Goal: Information Seeking & Learning: Learn about a topic

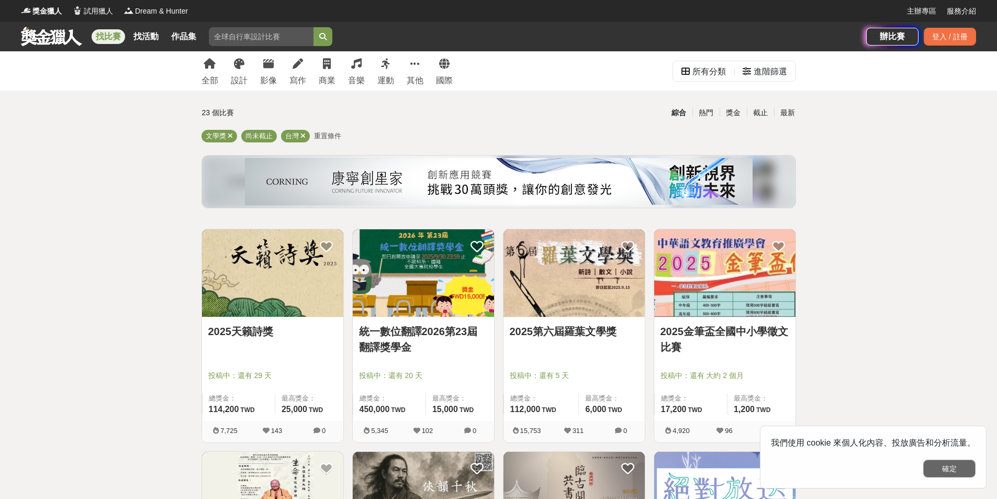
click at [954, 466] on button "確定" at bounding box center [949, 469] width 52 height 18
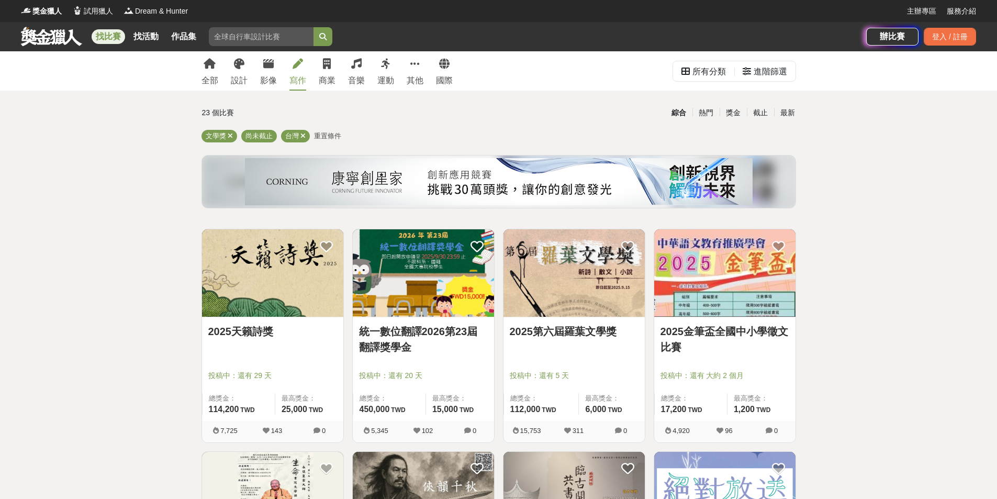
click at [296, 74] on link "寫作" at bounding box center [298, 70] width 17 height 39
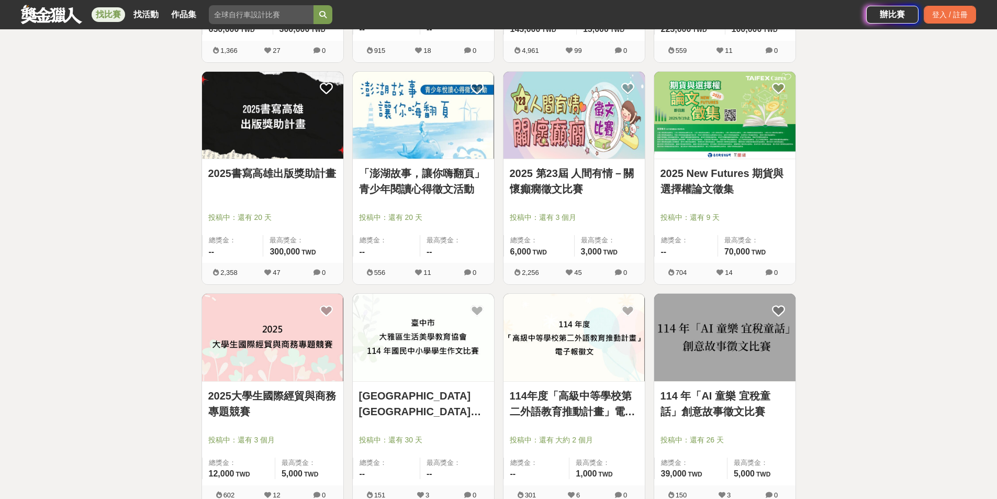
scroll to position [1204, 0]
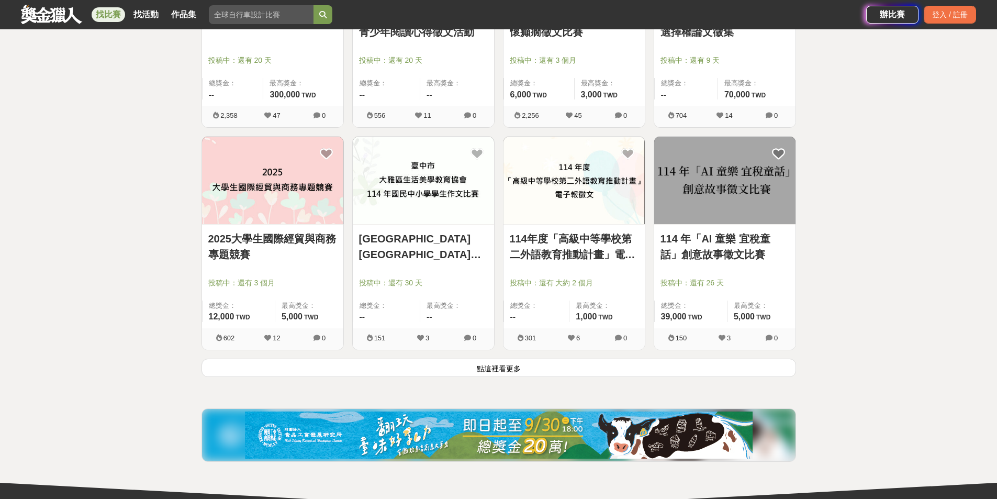
click at [497, 364] on button "點這裡看更多" at bounding box center [499, 368] width 595 height 18
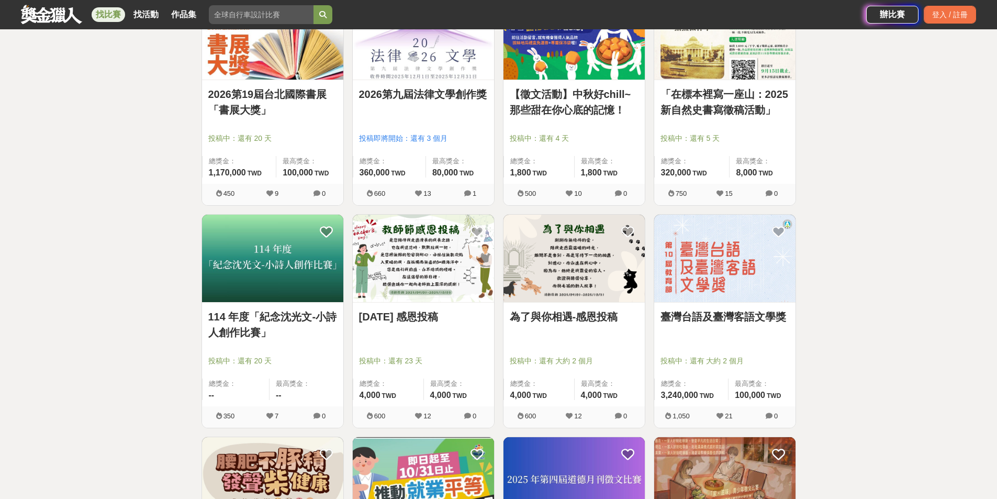
scroll to position [1518, 0]
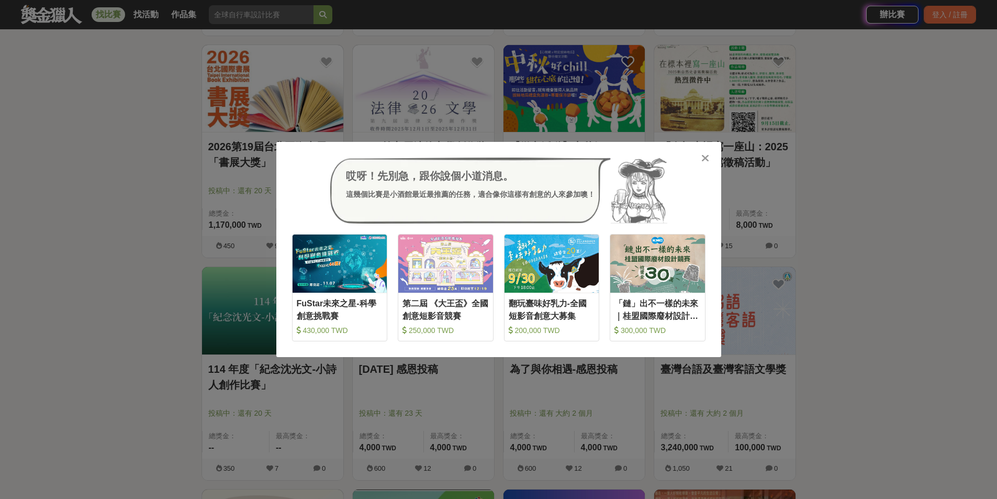
click at [705, 158] on icon at bounding box center [706, 158] width 8 height 10
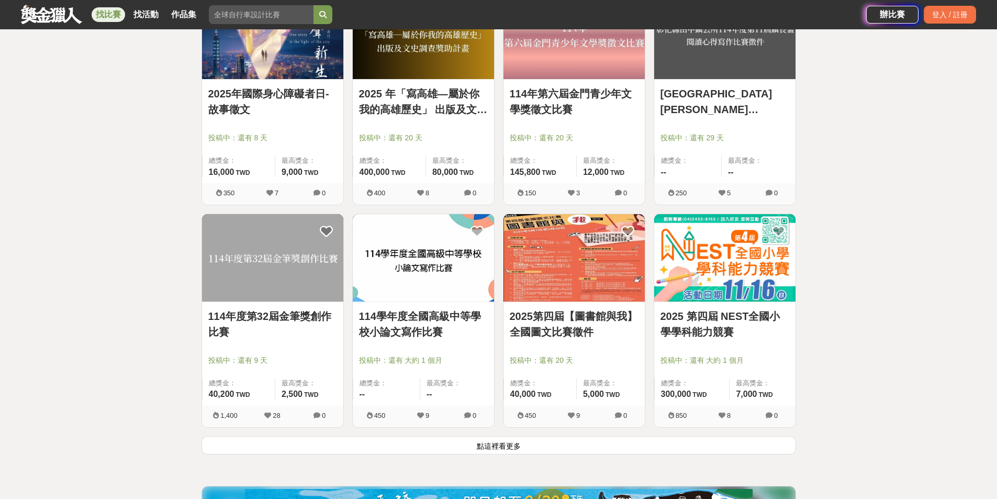
scroll to position [2618, 0]
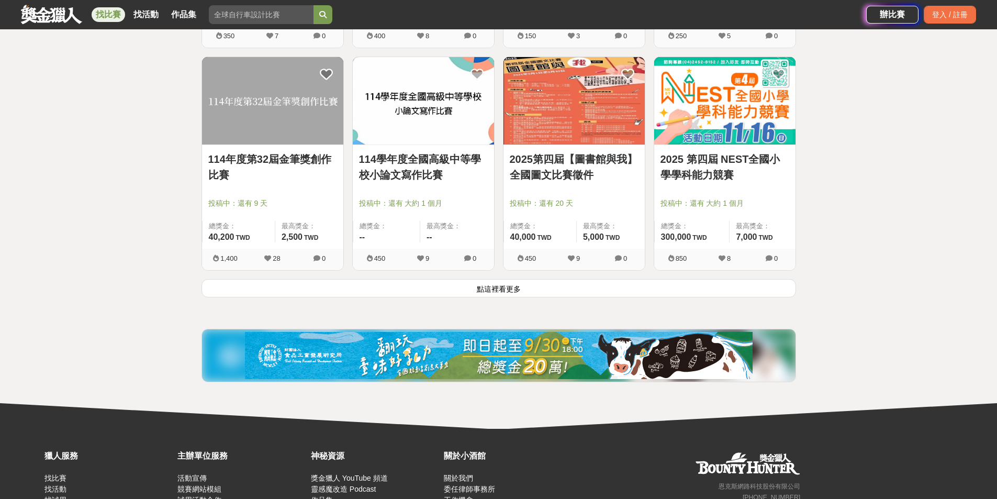
click at [496, 286] on button "點這裡看更多" at bounding box center [499, 288] width 595 height 18
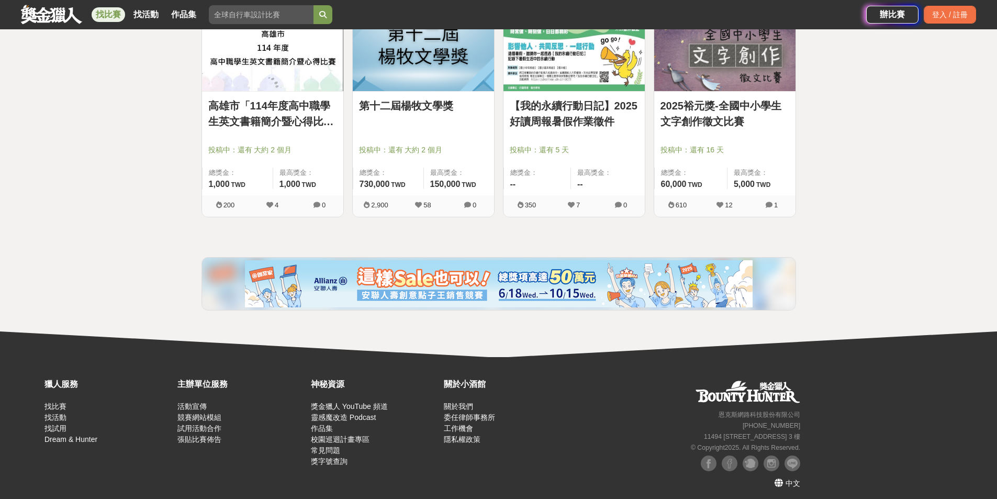
scroll to position [3565, 0]
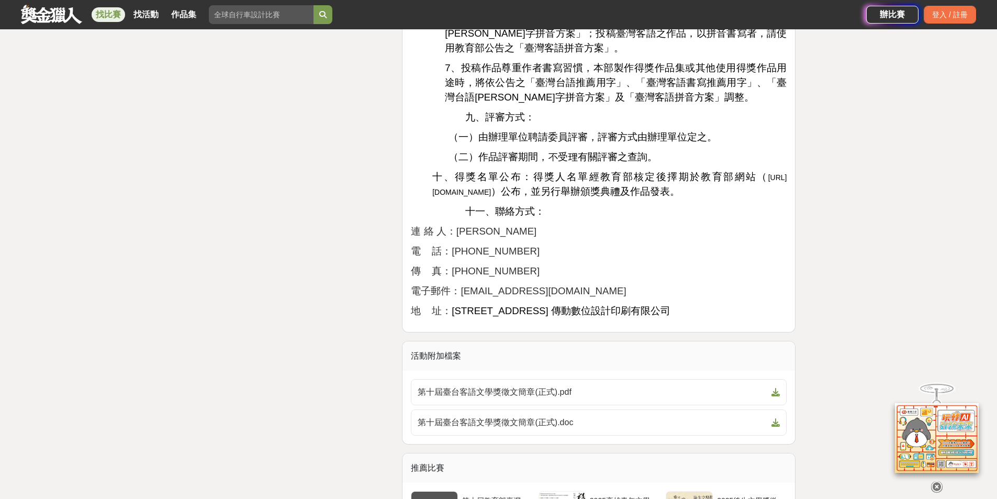
scroll to position [1885, 0]
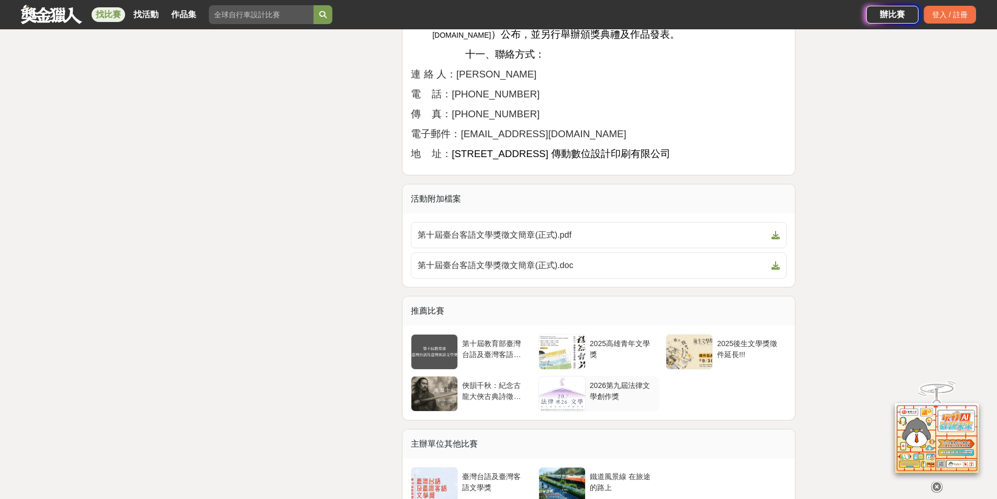
click at [610, 382] on div "2026第九屆法律文學創作獎" at bounding box center [622, 390] width 65 height 20
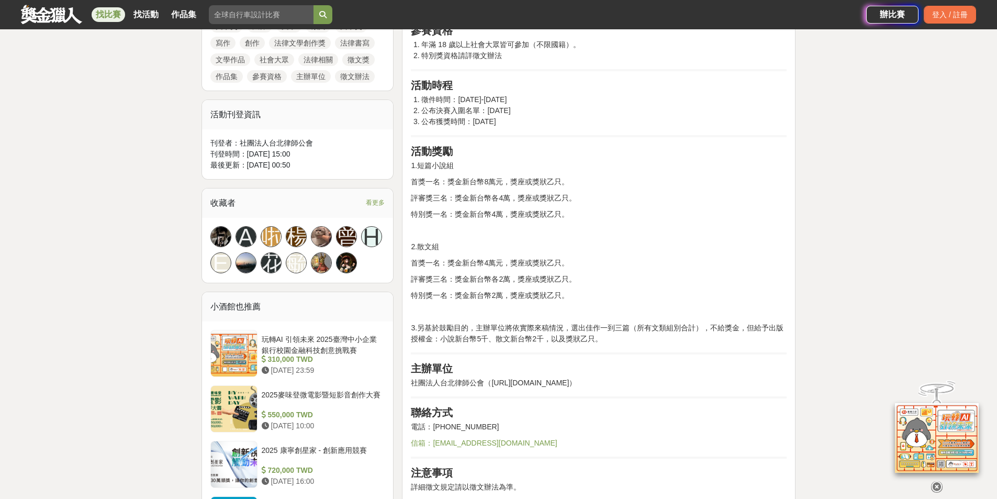
scroll to position [681, 0]
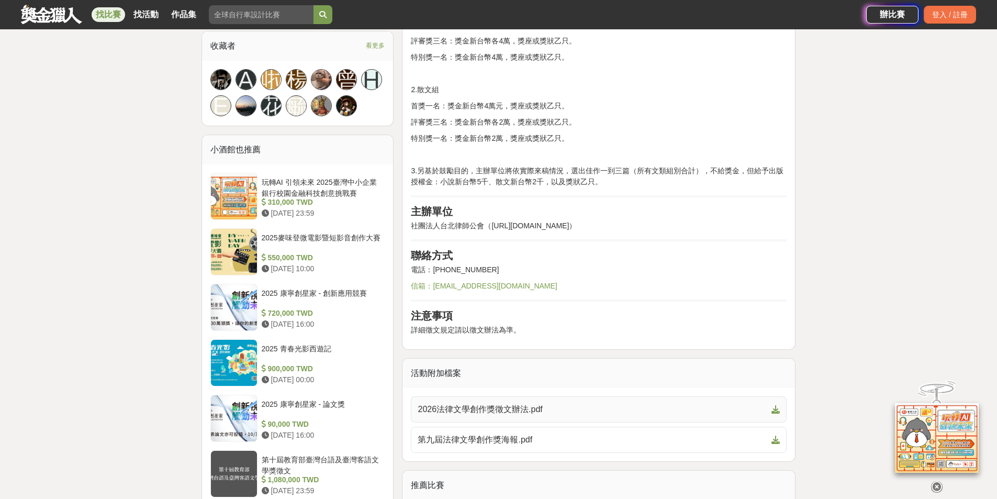
click at [516, 408] on span "2026法律文學創作獎徵文辦法.pdf" at bounding box center [593, 409] width 350 height 13
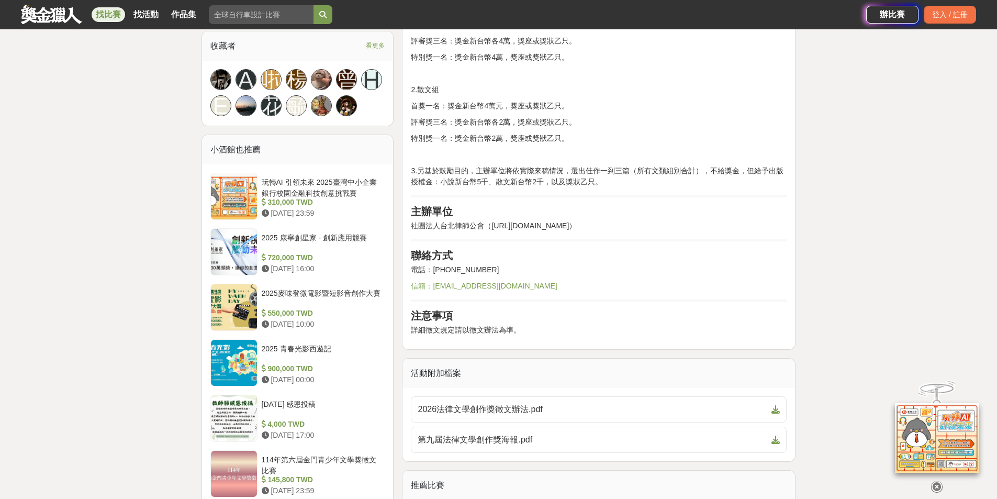
scroll to position [942, 0]
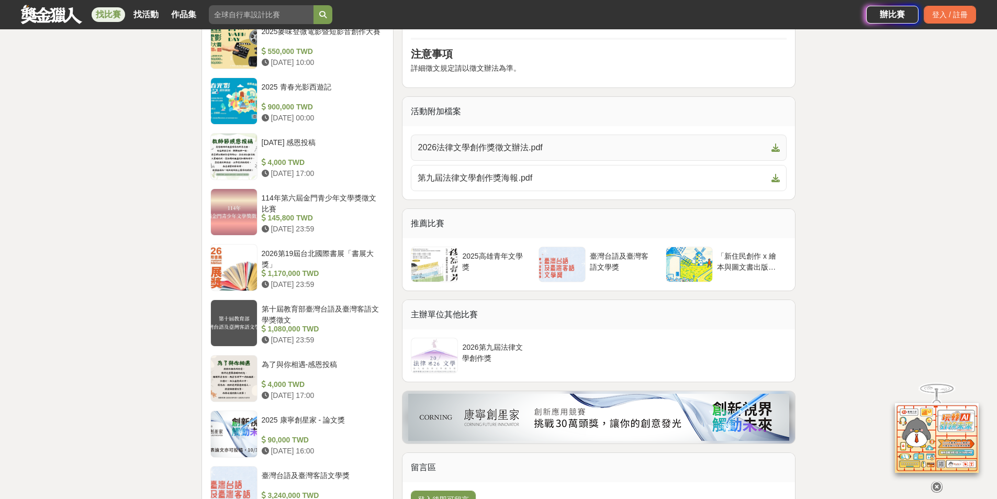
click at [775, 148] on icon at bounding box center [776, 147] width 8 height 8
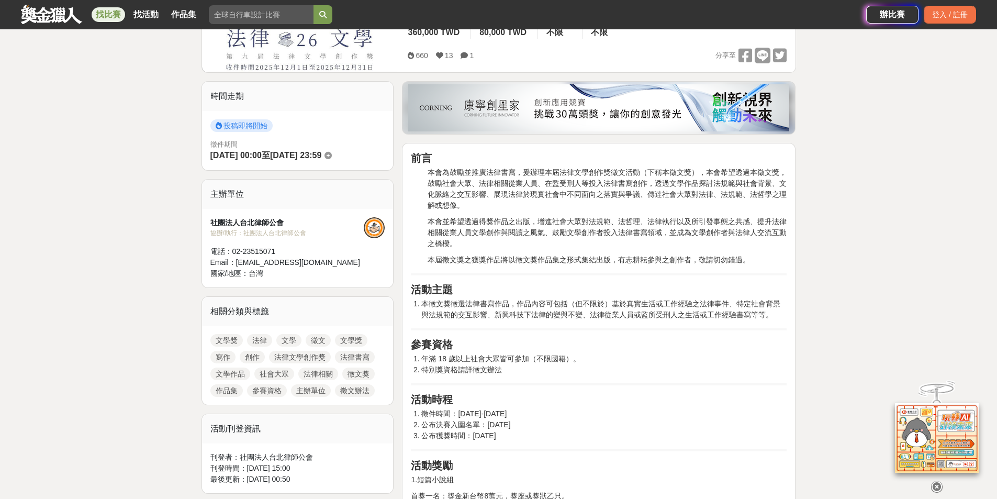
scroll to position [105, 0]
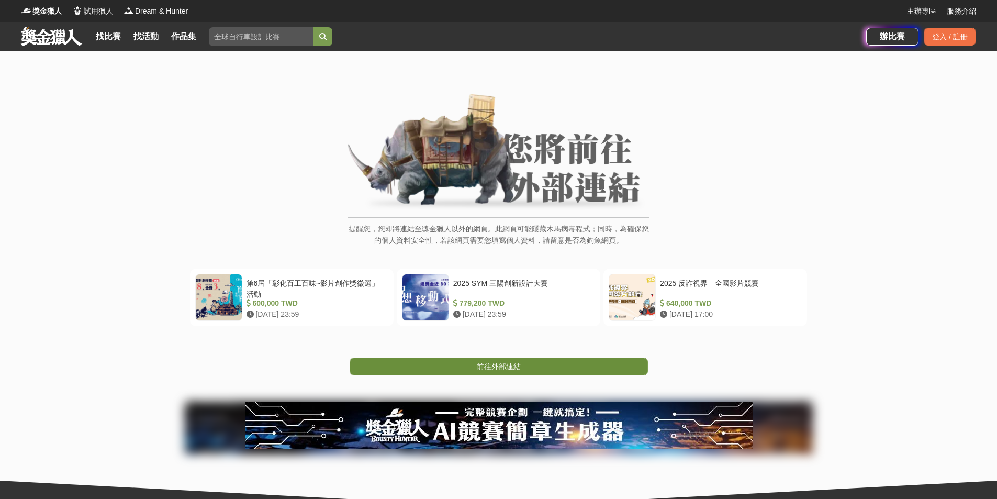
click at [499, 365] on span "前往外部連結" at bounding box center [499, 366] width 44 height 8
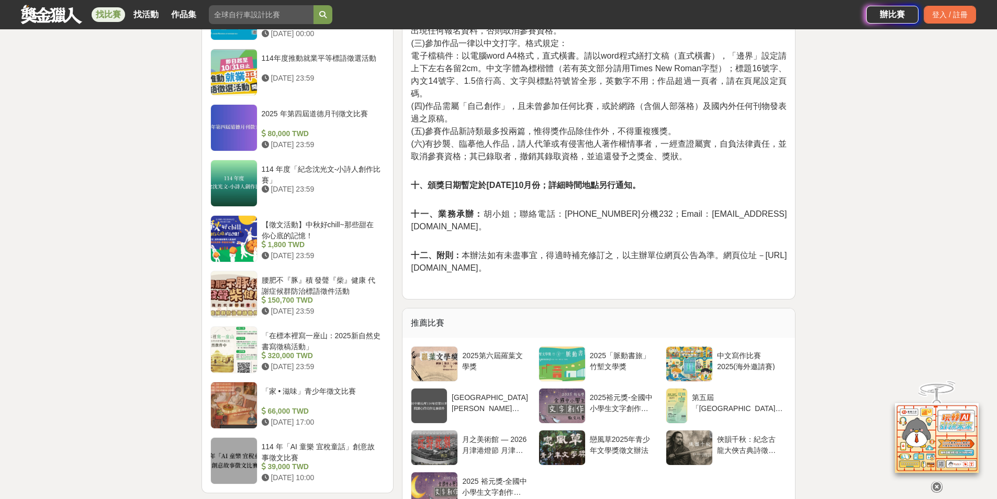
scroll to position [1361, 0]
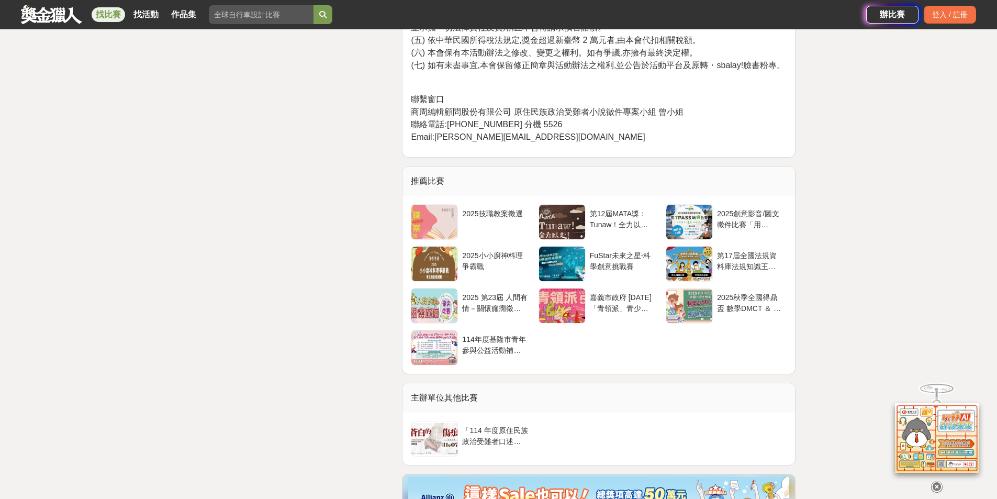
scroll to position [1937, 0]
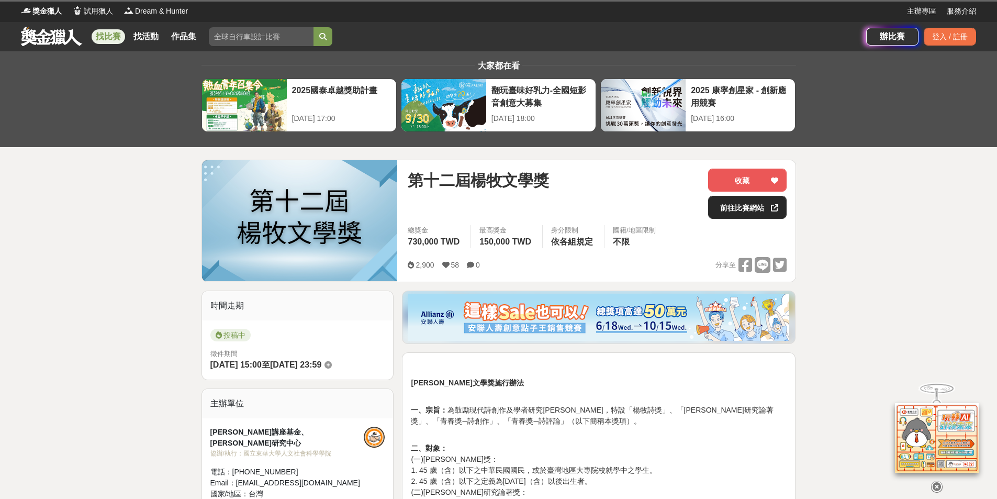
scroll to position [262, 0]
